Goal: Find specific page/section: Find specific page/section

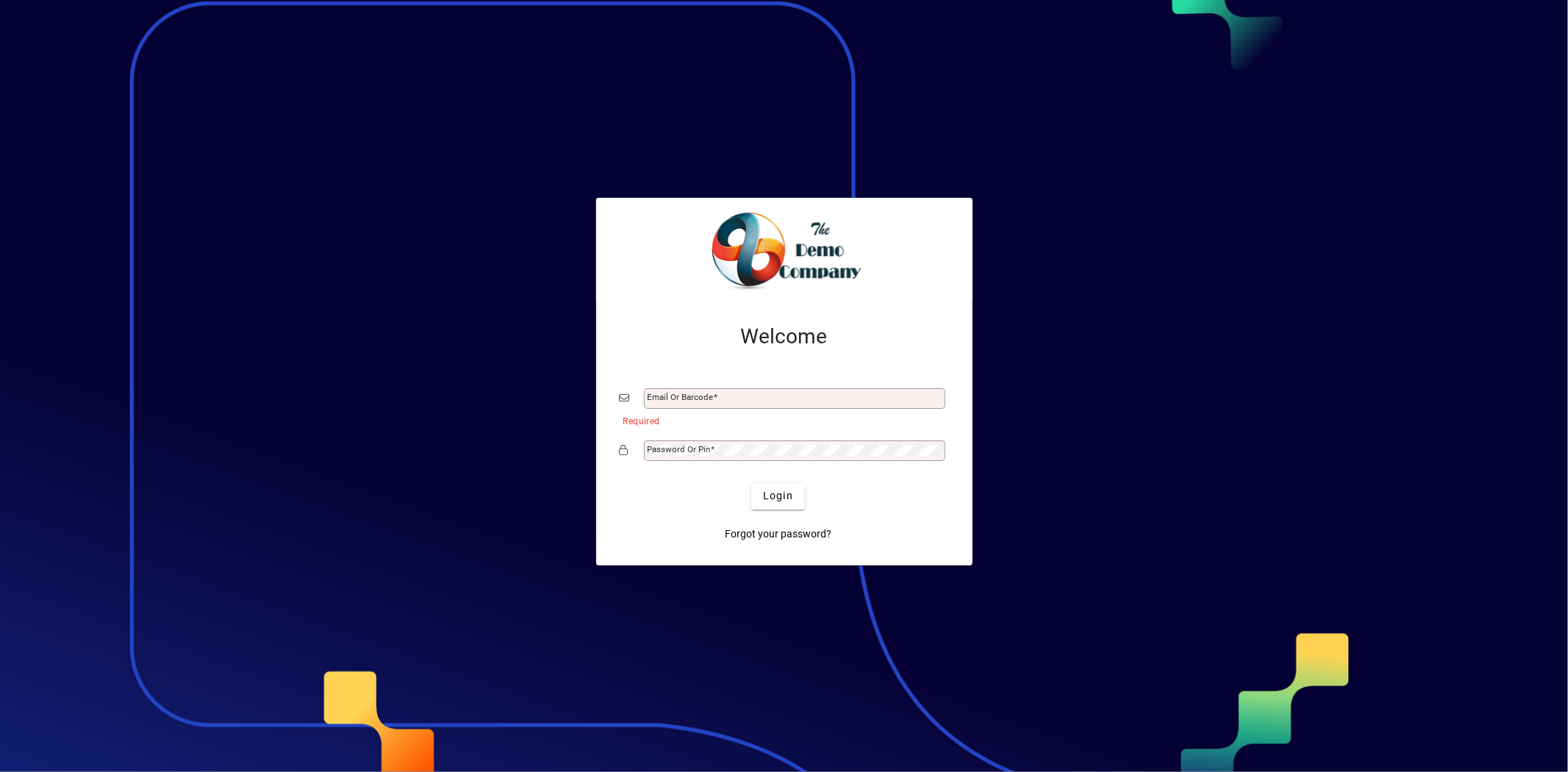
click at [678, 388] on div "Email or Barcode" at bounding box center [794, 398] width 301 height 21
type input "**********"
click at [667, 451] on mat-label "Password or Pin" at bounding box center [679, 449] width 63 height 10
click at [751, 483] on button "Login" at bounding box center [778, 496] width 54 height 26
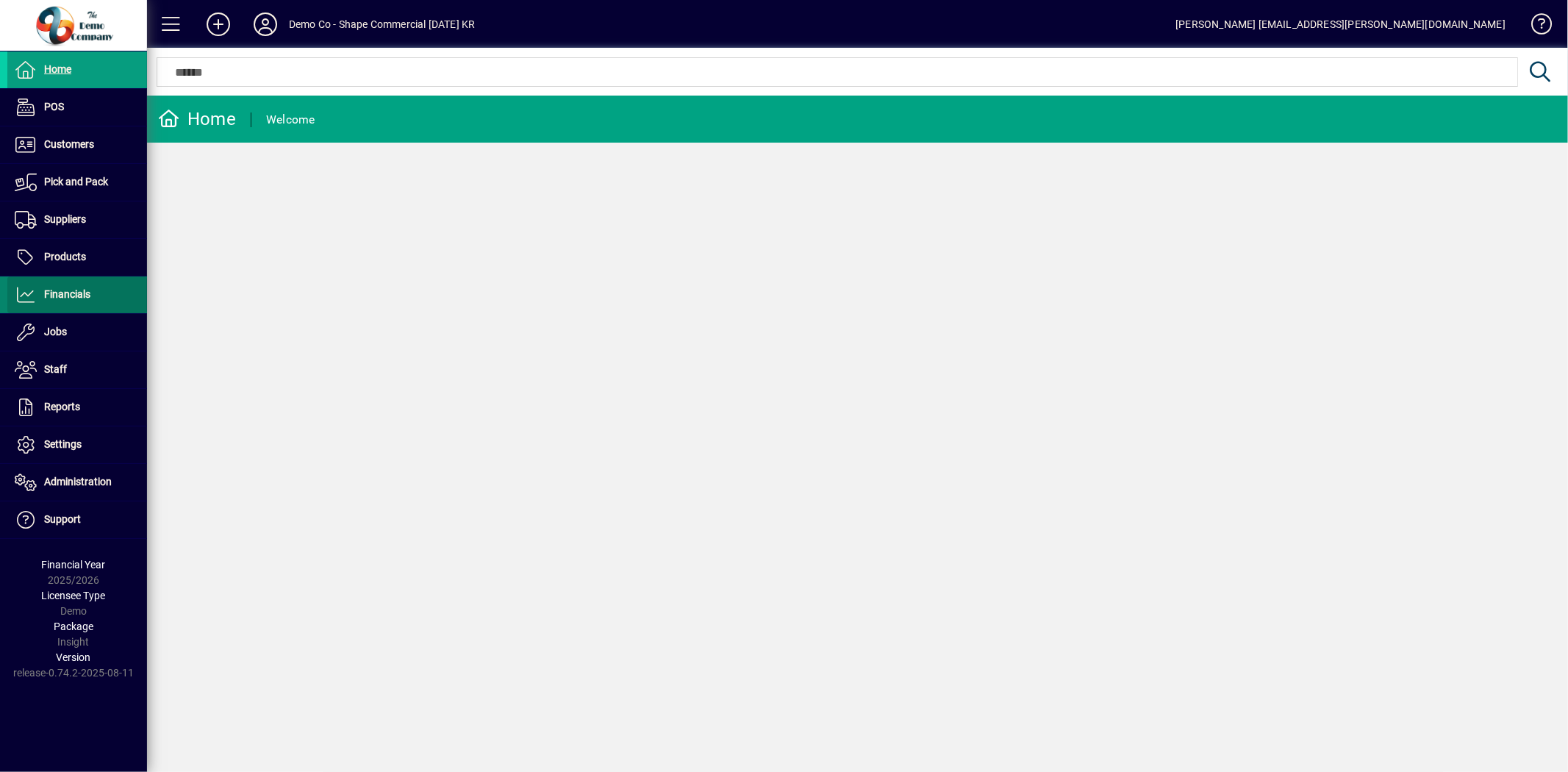
click at [68, 291] on span "Financials" at bounding box center [67, 293] width 46 height 12
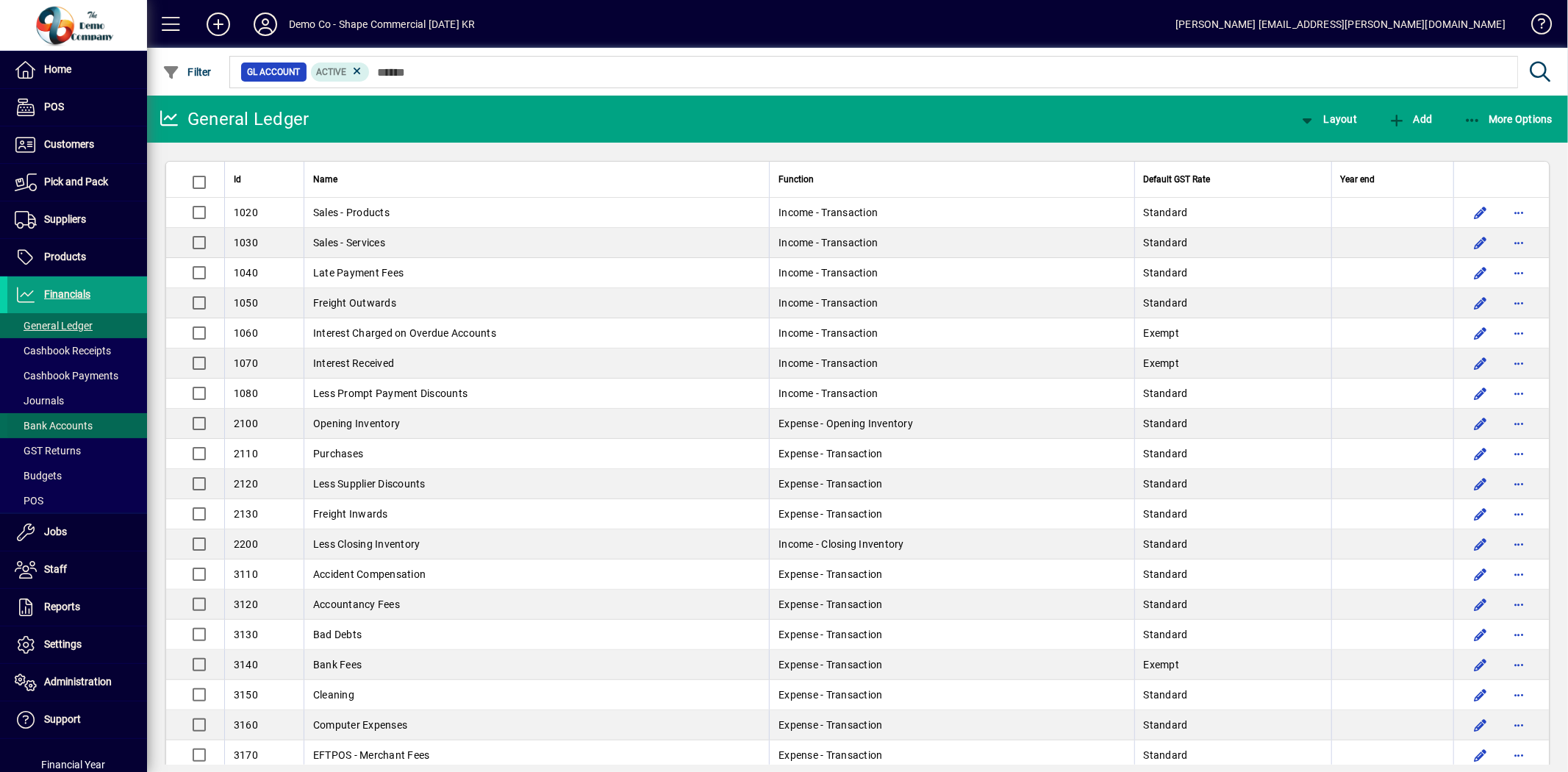
click at [47, 423] on span "Bank Accounts" at bounding box center [53, 425] width 78 height 12
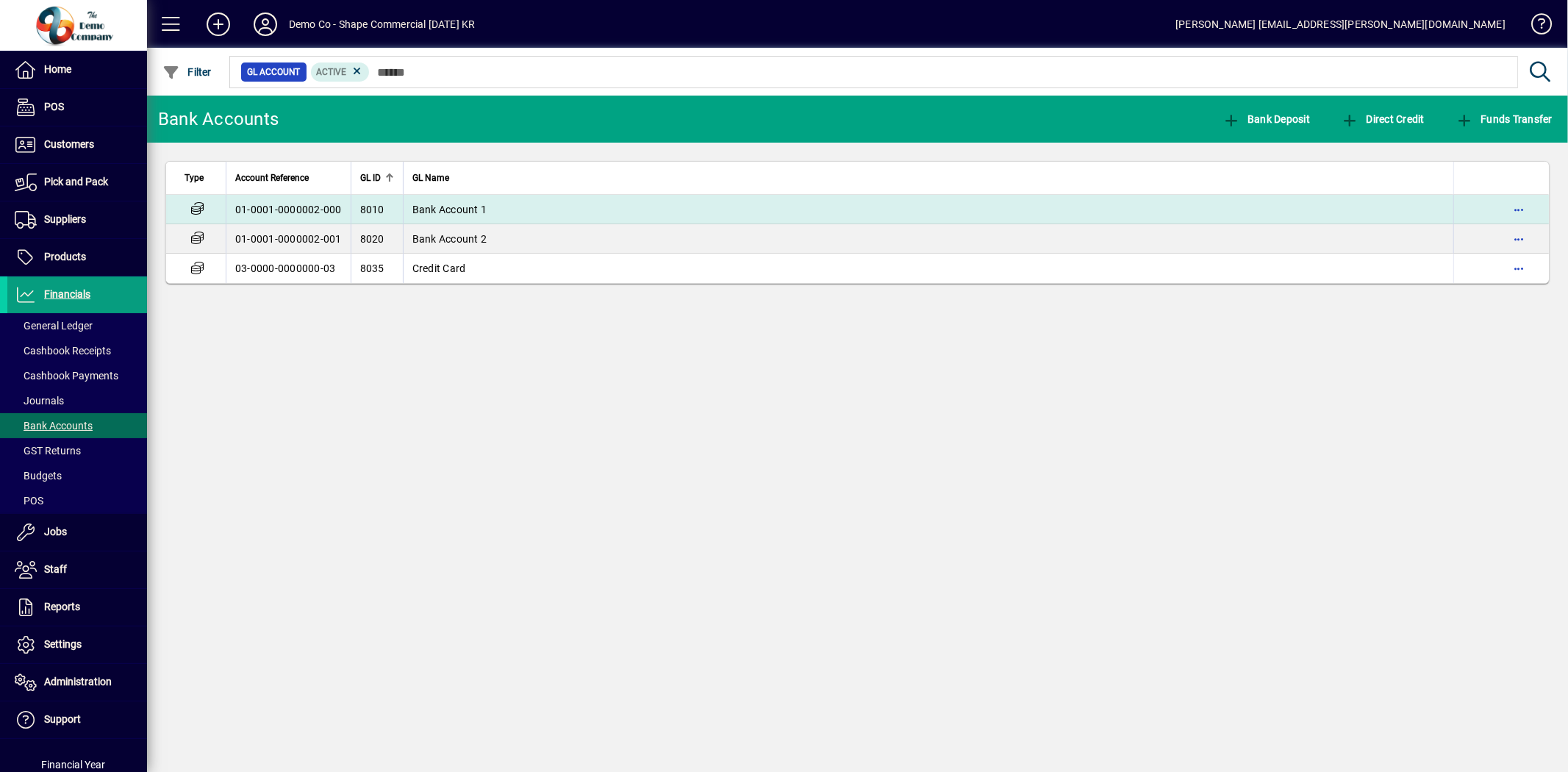
click at [470, 207] on span "Bank Account 1" at bounding box center [449, 209] width 75 height 12
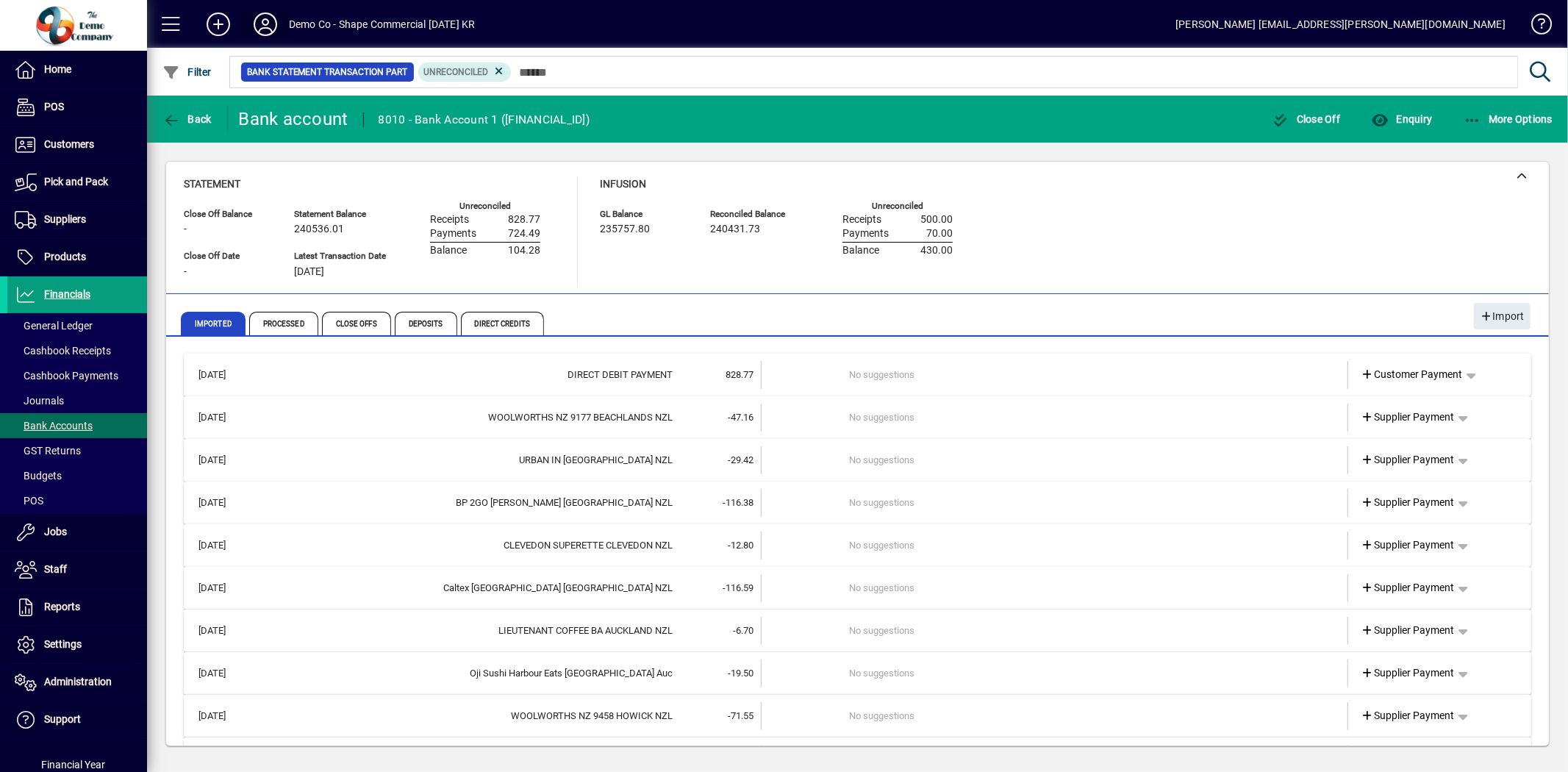
click at [269, 26] on icon at bounding box center [266, 24] width 29 height 23
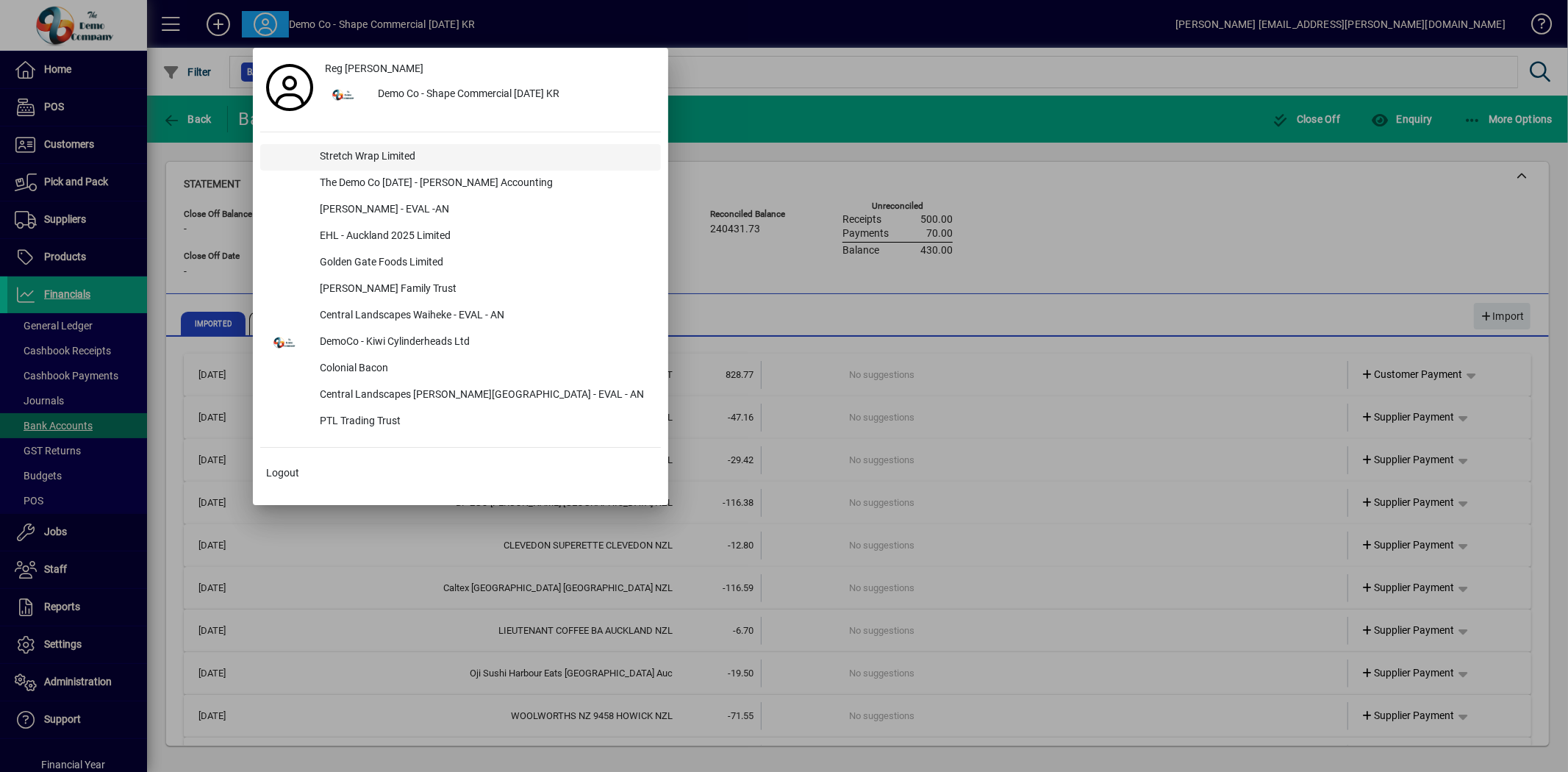
click at [346, 157] on div "Stretch Wrap Limited" at bounding box center [484, 157] width 353 height 26
